Goal: Information Seeking & Learning: Learn about a topic

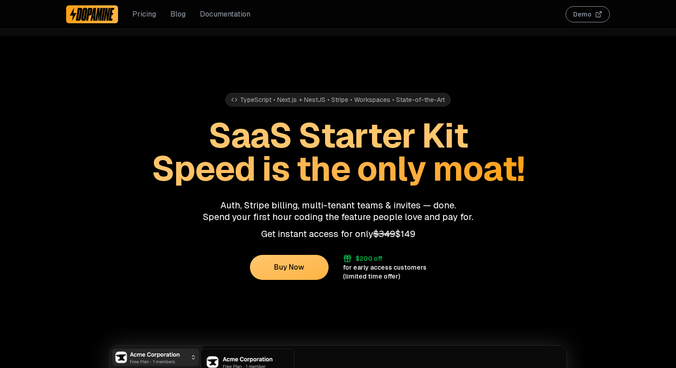
click at [146, 13] on link "Pricing" at bounding box center [144, 14] width 24 height 11
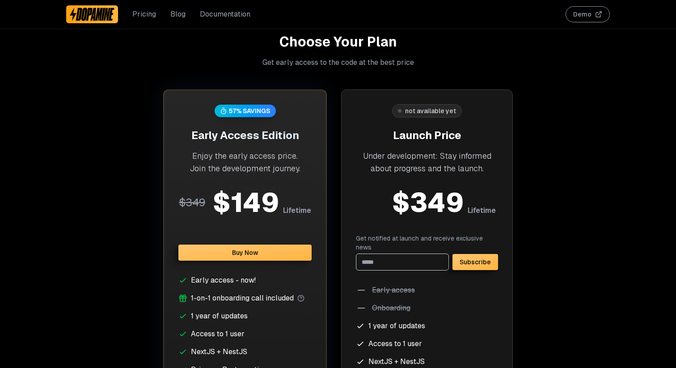
scroll to position [3472, 0]
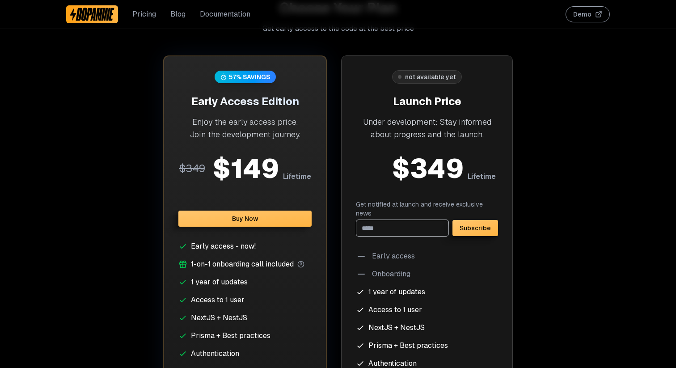
click at [178, 14] on link "Blog" at bounding box center [177, 14] width 15 height 11
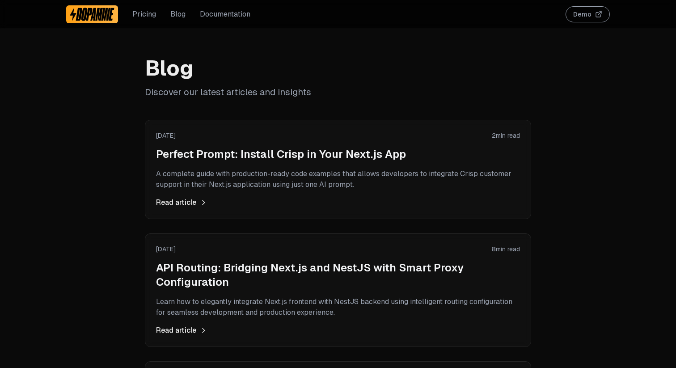
click at [342, 162] on div "[DATE] 2 min read Perfect Prompt: Install Crisp in Your Next.js App A complete …" at bounding box center [338, 169] width 364 height 77
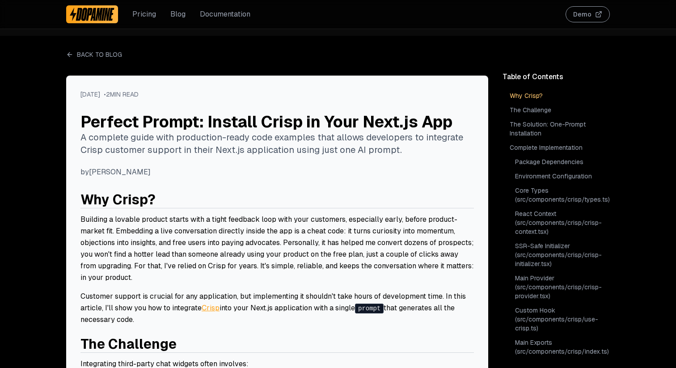
click at [81, 14] on img at bounding box center [92, 14] width 45 height 14
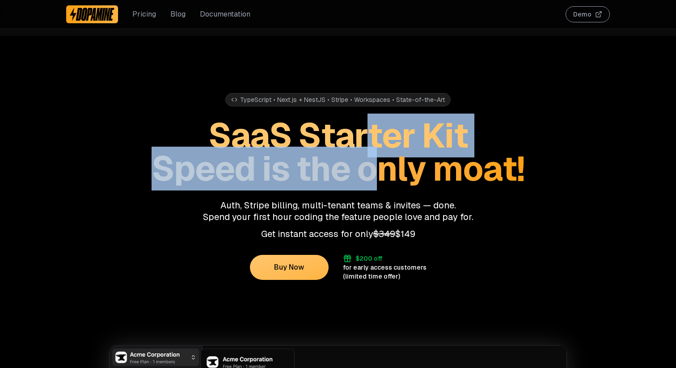
drag, startPoint x: 369, startPoint y: 132, endPoint x: 369, endPoint y: 166, distance: 33.5
click at [369, 166] on h1 "SaaS Starter Kit Speed is the only moat!" at bounding box center [338, 152] width 544 height 66
click at [369, 166] on span "Speed is the only moat!" at bounding box center [338, 169] width 373 height 44
drag, startPoint x: 377, startPoint y: 173, endPoint x: 370, endPoint y: 136, distance: 37.9
click at [370, 136] on h1 "SaaS Starter Kit Speed is the only moat!" at bounding box center [338, 152] width 544 height 66
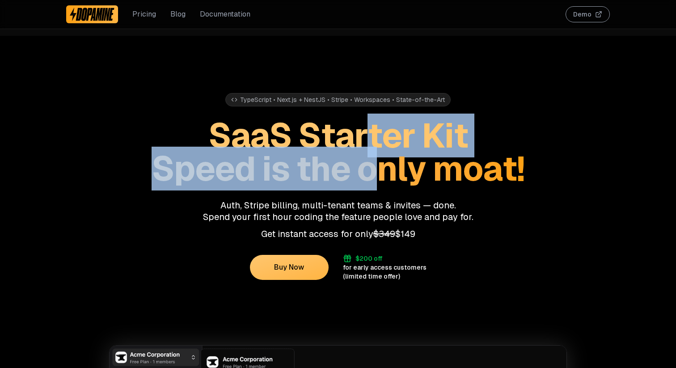
click at [370, 136] on span "SaaS Starter Kit" at bounding box center [337, 136] width 259 height 44
drag, startPoint x: 383, startPoint y: 133, endPoint x: 383, endPoint y: 165, distance: 31.7
click at [383, 165] on h1 "SaaS Starter Kit Speed is the only moat!" at bounding box center [338, 152] width 544 height 66
click at [383, 165] on span "Speed is the only moat!" at bounding box center [338, 169] width 373 height 44
drag, startPoint x: 375, startPoint y: 177, endPoint x: 370, endPoint y: 138, distance: 39.7
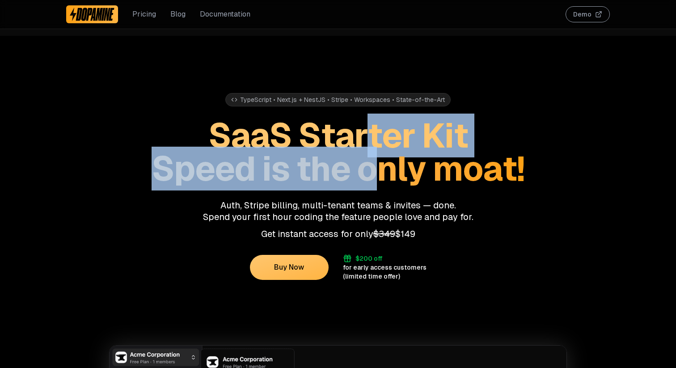
click at [370, 138] on h1 "SaaS Starter Kit Speed is the only moat!" at bounding box center [338, 152] width 544 height 66
click at [370, 138] on span "SaaS Starter Kit" at bounding box center [337, 136] width 259 height 44
drag, startPoint x: 384, startPoint y: 135, endPoint x: 394, endPoint y: 168, distance: 33.9
click at [394, 168] on h1 "SaaS Starter Kit Speed is the only moat!" at bounding box center [338, 152] width 544 height 66
click at [394, 168] on span "Speed is the only moat!" at bounding box center [338, 169] width 373 height 44
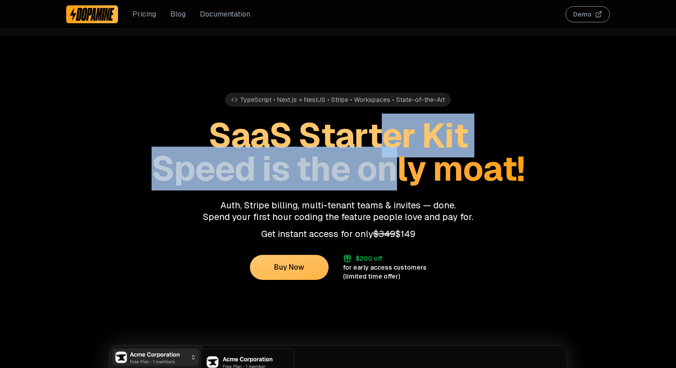
drag, startPoint x: 398, startPoint y: 172, endPoint x: 383, endPoint y: 136, distance: 38.5
click at [383, 136] on h1 "SaaS Starter Kit Speed is the only moat!" at bounding box center [338, 152] width 544 height 66
click at [383, 136] on span "SaaS Starter Kit" at bounding box center [337, 136] width 259 height 44
drag, startPoint x: 393, startPoint y: 136, endPoint x: 403, endPoint y: 165, distance: 30.4
click at [403, 165] on h1 "SaaS Starter Kit Speed is the only moat!" at bounding box center [338, 152] width 544 height 66
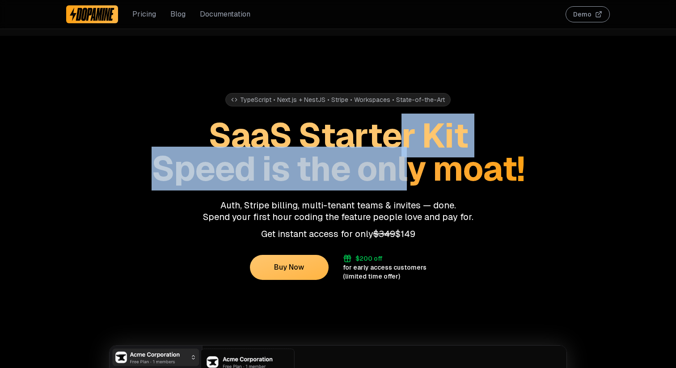
click at [403, 165] on span "Speed is the only moat!" at bounding box center [338, 169] width 373 height 44
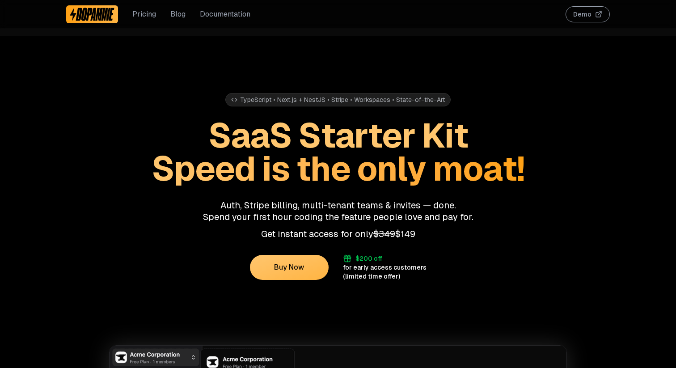
click at [573, 148] on h1 "SaaS Starter Kit Speed is the only moat!" at bounding box center [338, 152] width 544 height 66
